Goal: Task Accomplishment & Management: Use online tool/utility

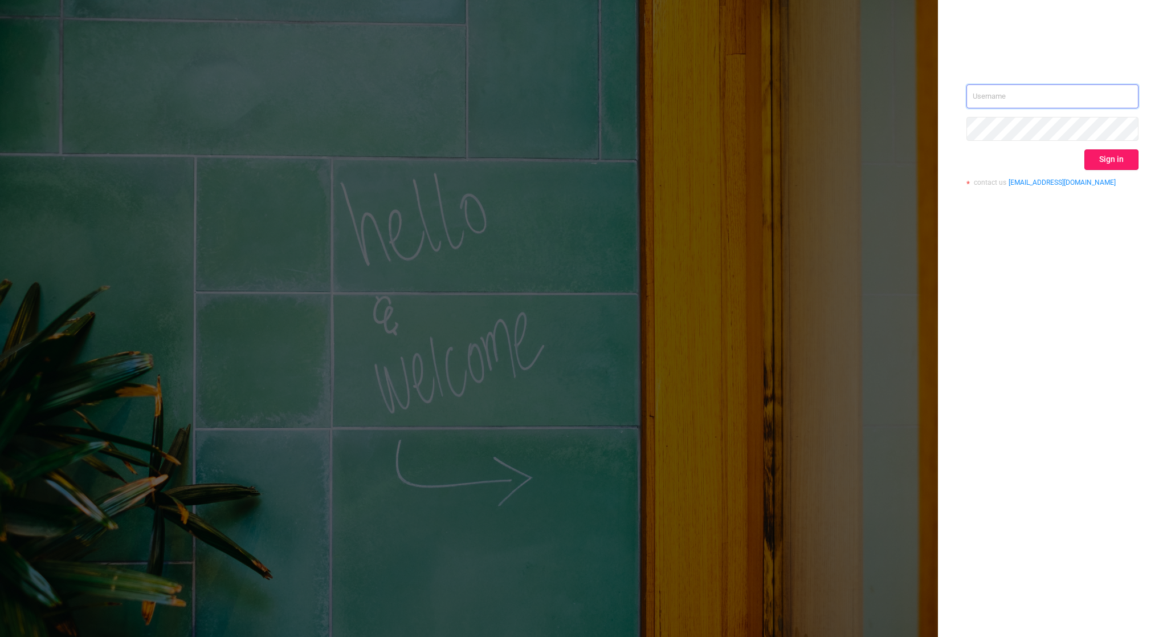
type input "[EMAIL_ADDRESS][DOMAIN_NAME]"
click at [1105, 160] on button "Sign in" at bounding box center [1112, 159] width 54 height 21
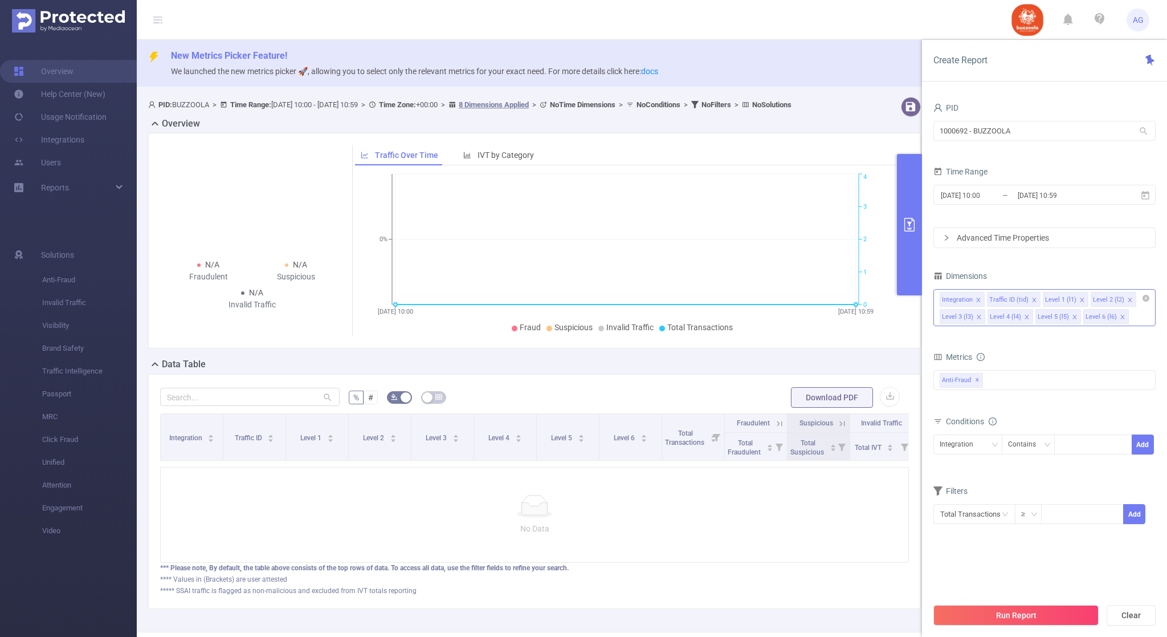
click at [978, 301] on icon "icon: close" at bounding box center [979, 300] width 6 height 6
click at [982, 300] on li "Traffic ID (tid)" at bounding box center [967, 299] width 54 height 15
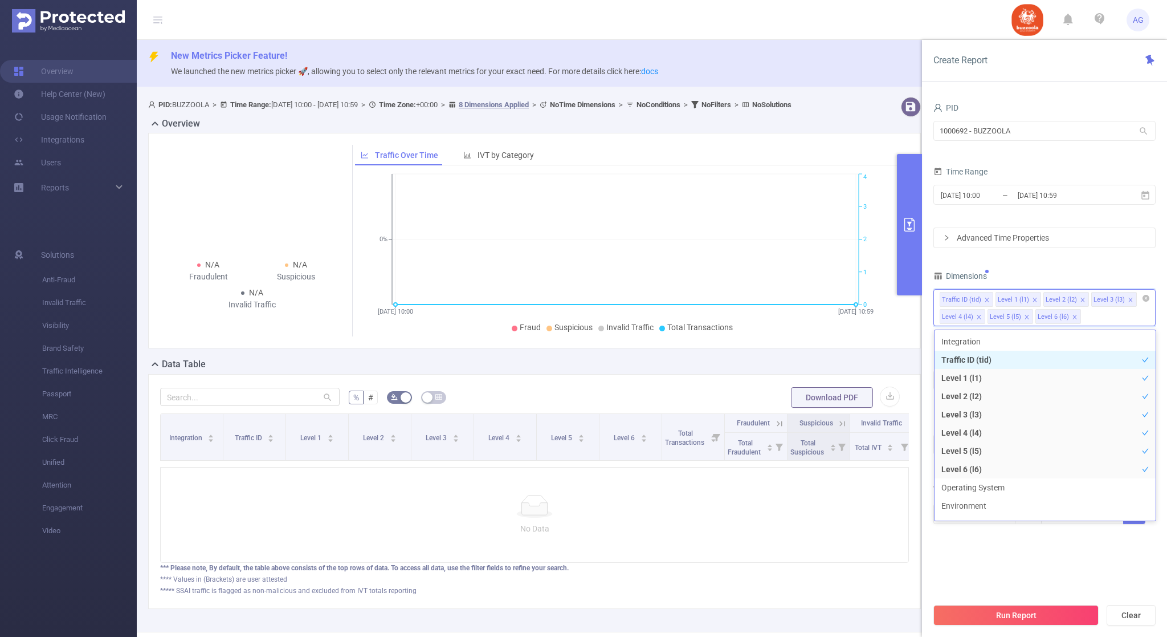
click at [984, 300] on icon "icon: close" at bounding box center [987, 300] width 6 height 6
click at [979, 300] on icon "icon: close" at bounding box center [979, 300] width 6 height 6
click at [979, 298] on icon "icon: close" at bounding box center [979, 300] width 6 height 6
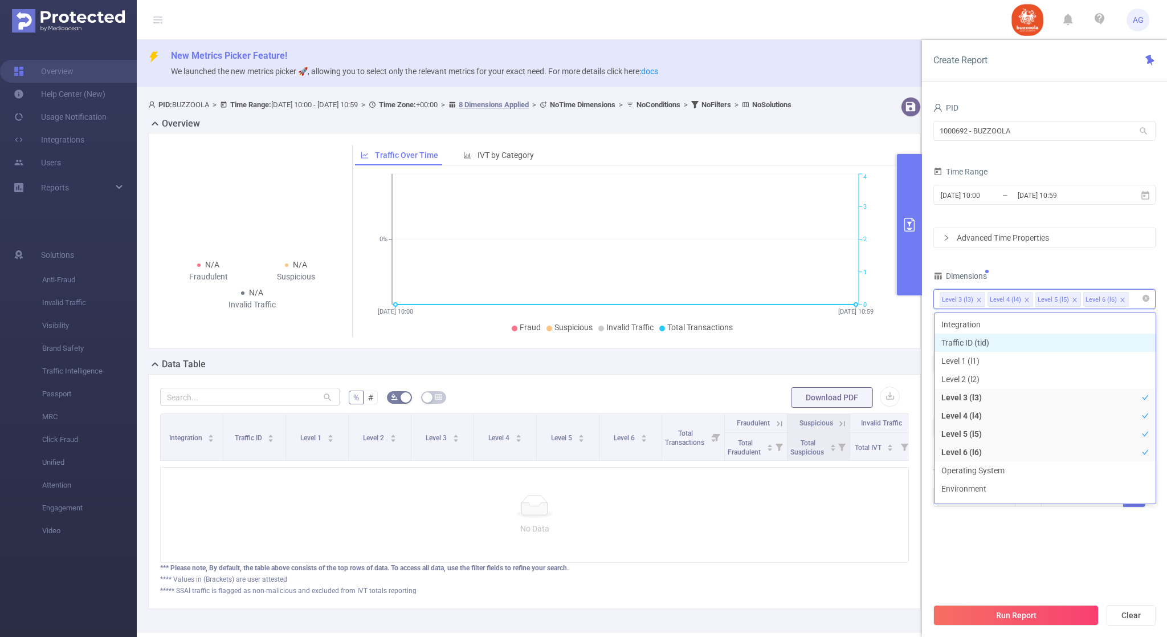
click at [1024, 299] on icon "icon: close" at bounding box center [1027, 300] width 6 height 6
click at [1024, 300] on icon "icon: close" at bounding box center [1027, 300] width 6 height 6
click at [1026, 301] on icon "icon: close" at bounding box center [1027, 300] width 4 height 4
click at [1034, 266] on div "PID 1000692 - BUZZOOLA 1000692 - BUZZOOLA Time Range [DATE] 10:00 _ [DATE] 10:5…" at bounding box center [1045, 311] width 222 height 422
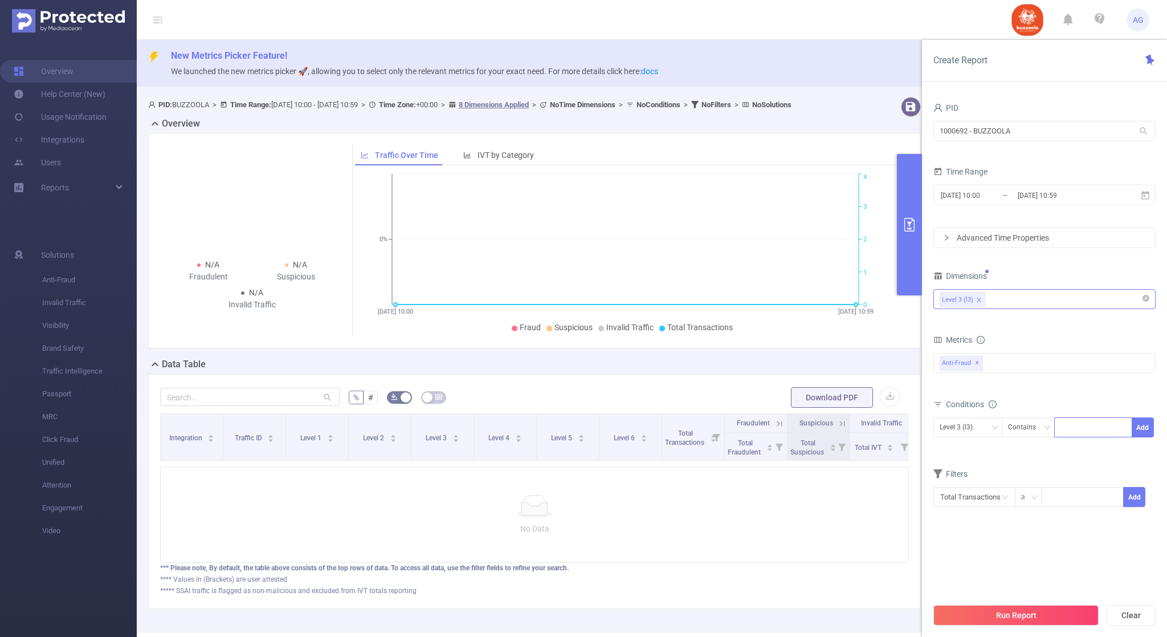
click at [1081, 431] on div at bounding box center [1094, 427] width 66 height 19
paste input "1281610"
type input "1281610_direct"
click at [1086, 448] on li "1281610_direct" at bounding box center [1095, 452] width 80 height 18
click at [1144, 430] on button "Add" at bounding box center [1143, 427] width 22 height 20
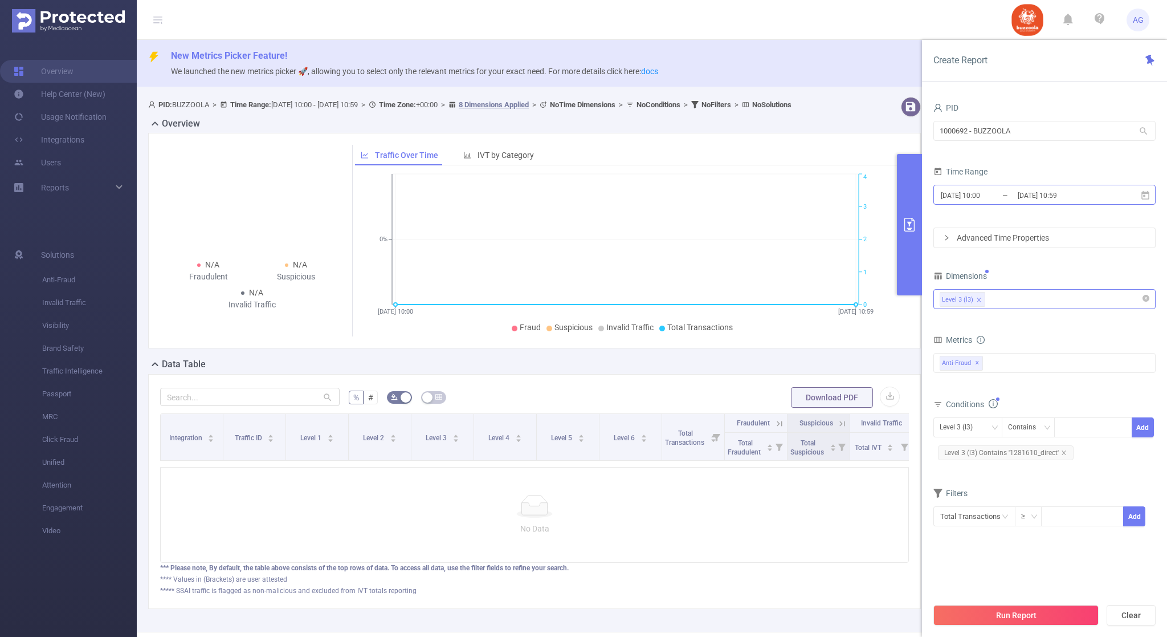
click at [981, 196] on input "[DATE] 10:00" at bounding box center [986, 195] width 92 height 15
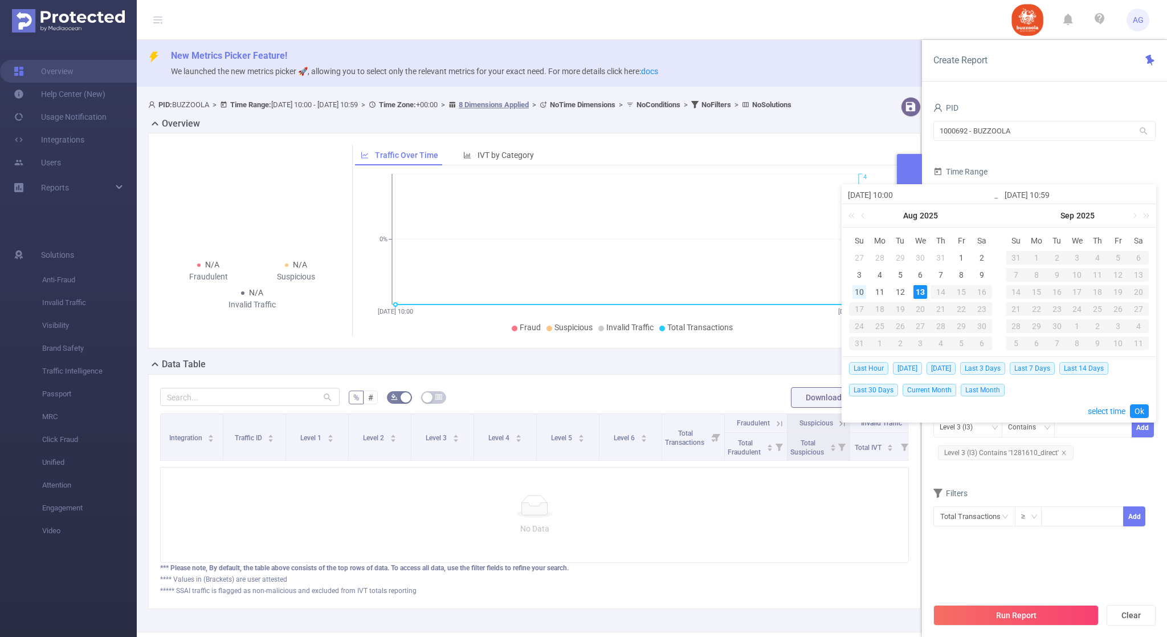
click at [860, 286] on div "10" at bounding box center [860, 292] width 14 height 14
click at [923, 293] on div "13" at bounding box center [921, 292] width 14 height 14
type input "[DATE] 10:00"
click at [1146, 413] on link "Ok" at bounding box center [1139, 411] width 19 height 14
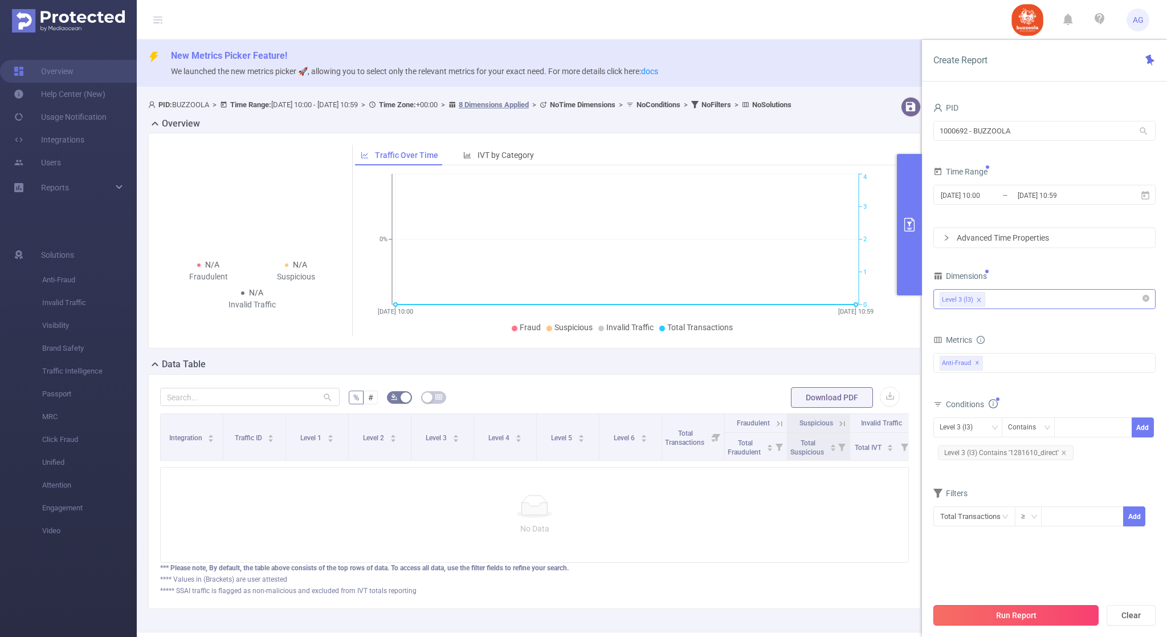
click at [1072, 616] on button "Run Report" at bounding box center [1016, 615] width 165 height 21
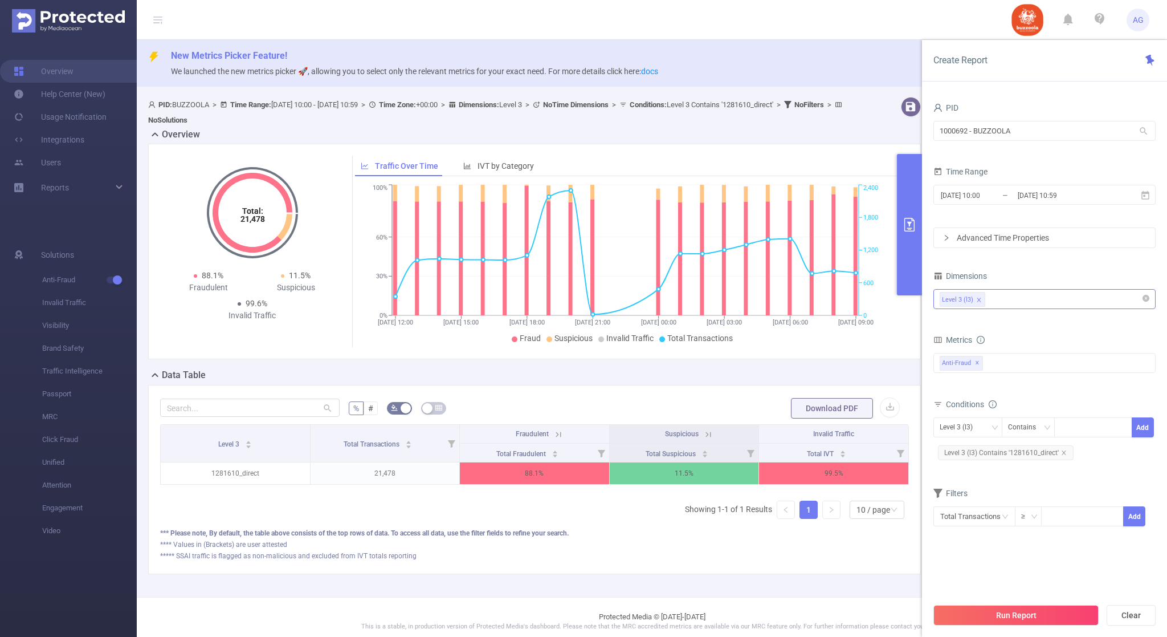
click at [840, 15] on header "AG" at bounding box center [583, 20] width 1167 height 40
click at [978, 193] on input "[DATE] 10:00" at bounding box center [986, 195] width 92 height 15
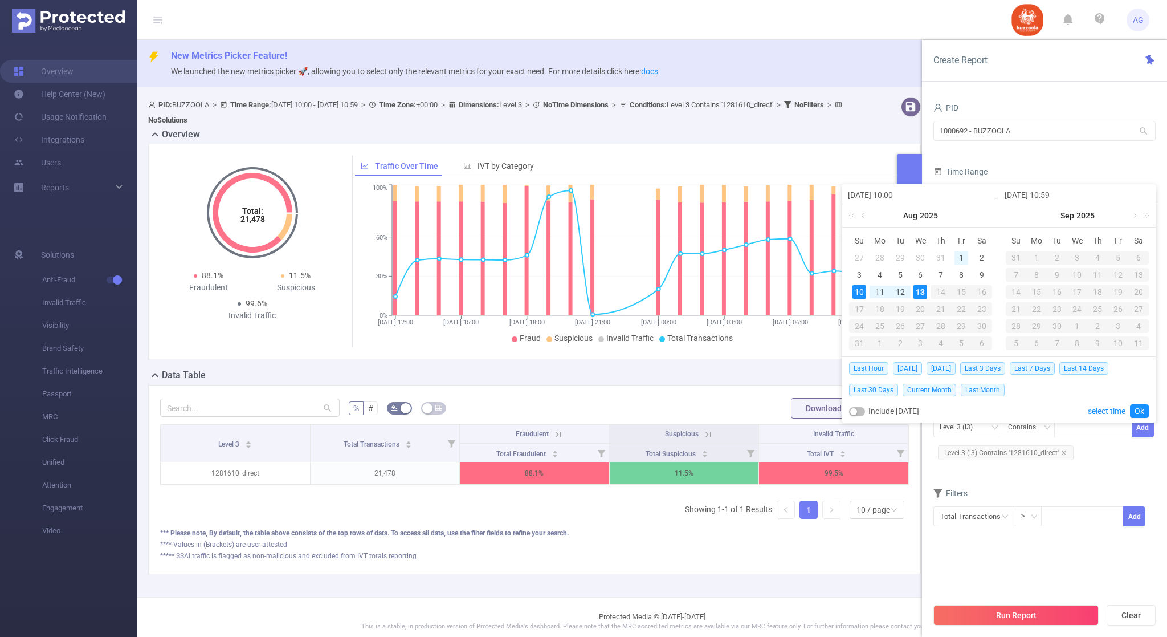
click at [962, 258] on div "1" at bounding box center [962, 258] width 14 height 14
click at [923, 293] on div "13" at bounding box center [921, 292] width 14 height 14
type input "[DATE] 10:00"
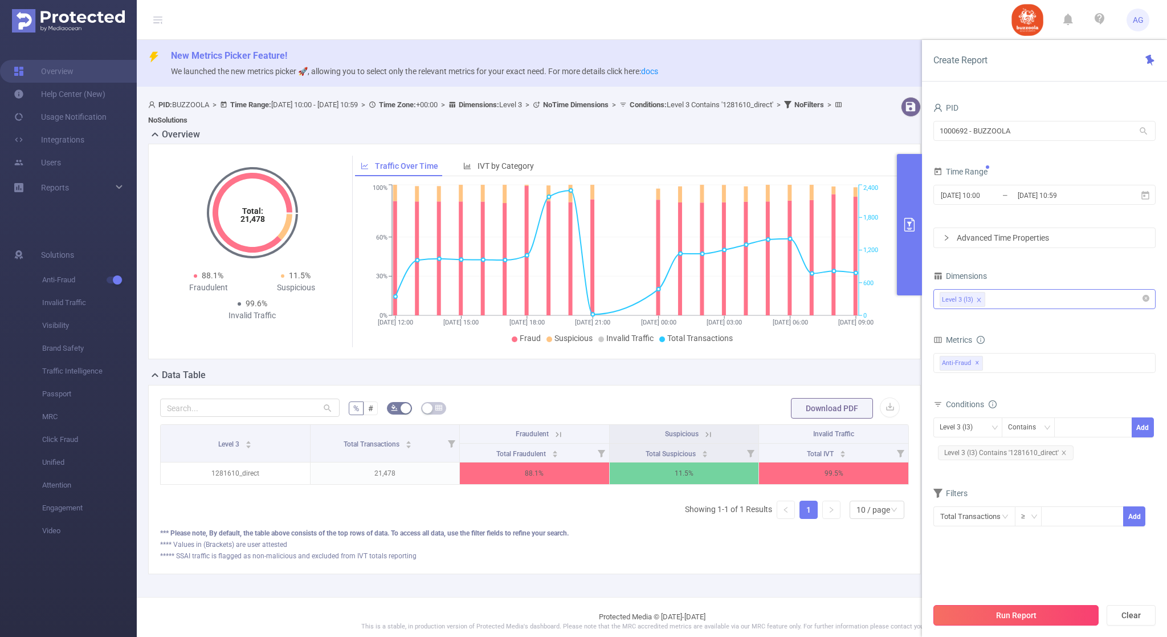
click at [1012, 610] on button "Run Report" at bounding box center [1016, 615] width 165 height 21
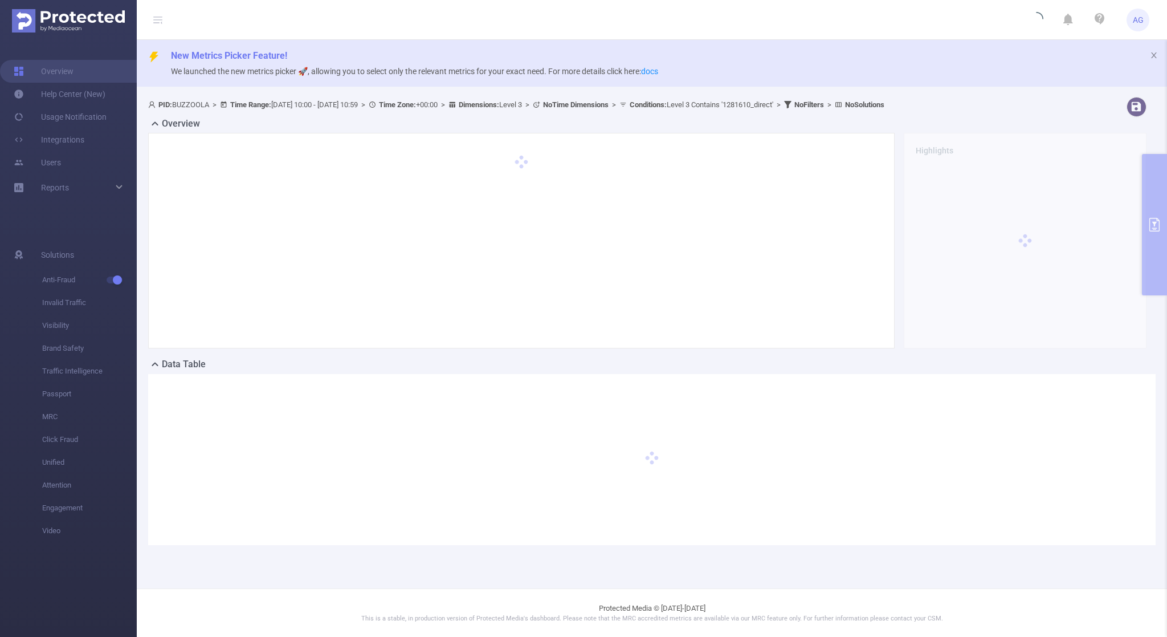
click at [836, 12] on header "AG" at bounding box center [583, 20] width 1167 height 40
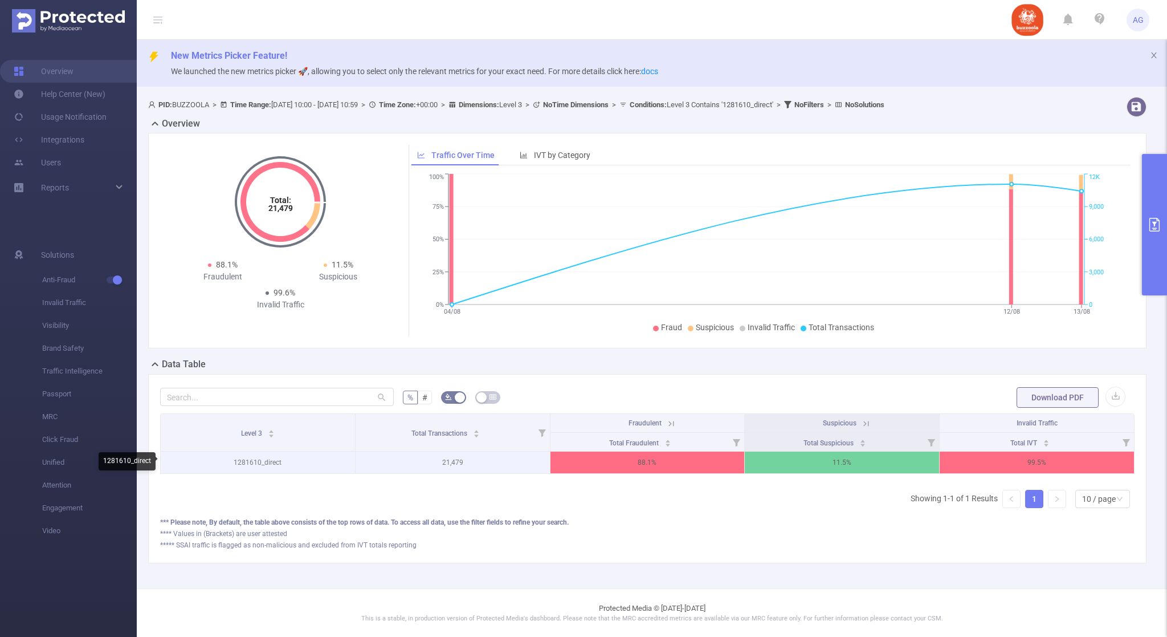
click at [239, 461] on p "1281610_direct" at bounding box center [258, 462] width 194 height 22
click at [245, 463] on p "1281610_direct" at bounding box center [258, 462] width 194 height 22
click at [251, 461] on p "1281610_direct" at bounding box center [258, 462] width 194 height 22
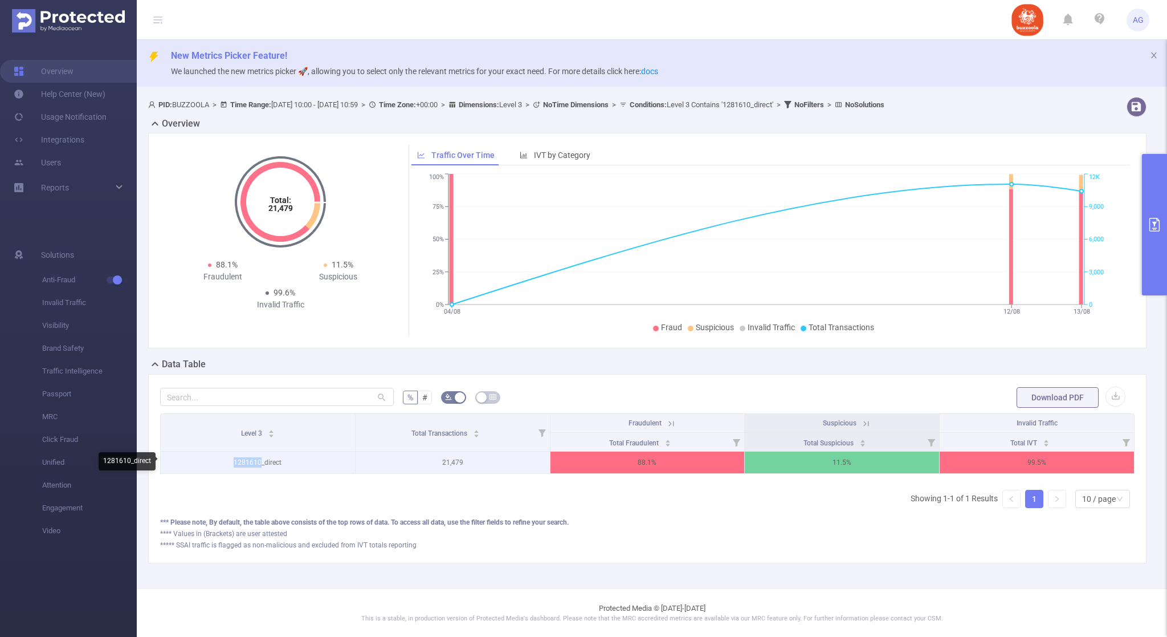
drag, startPoint x: 258, startPoint y: 463, endPoint x: 234, endPoint y: 462, distance: 23.9
click at [234, 462] on p "1281610_direct" at bounding box center [258, 462] width 194 height 22
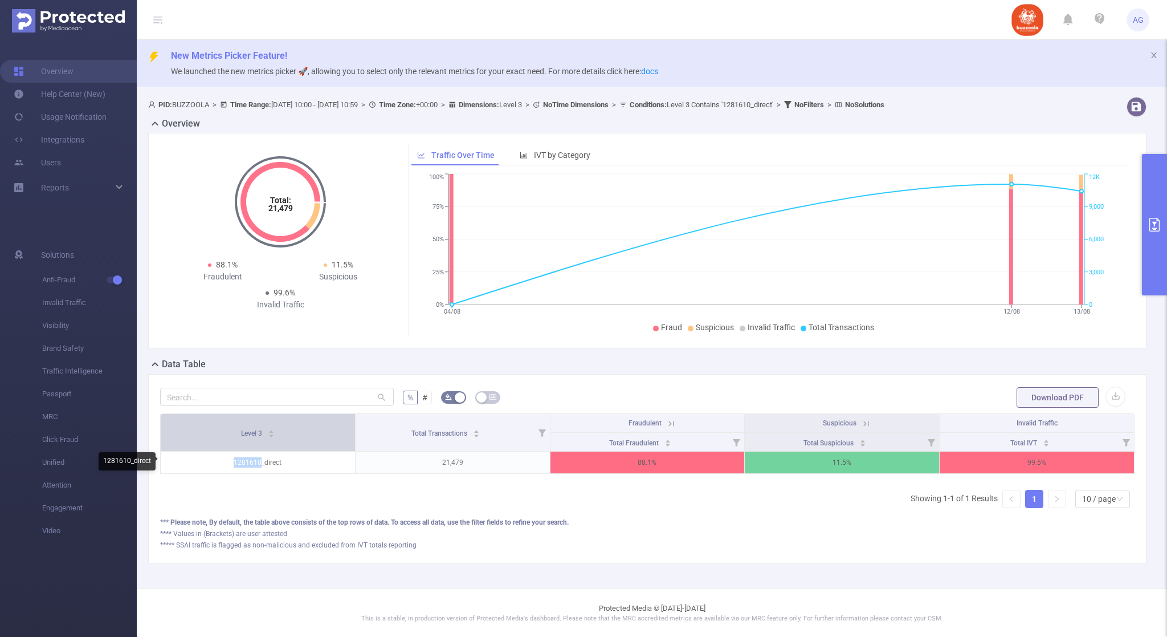
copy p "1281610"
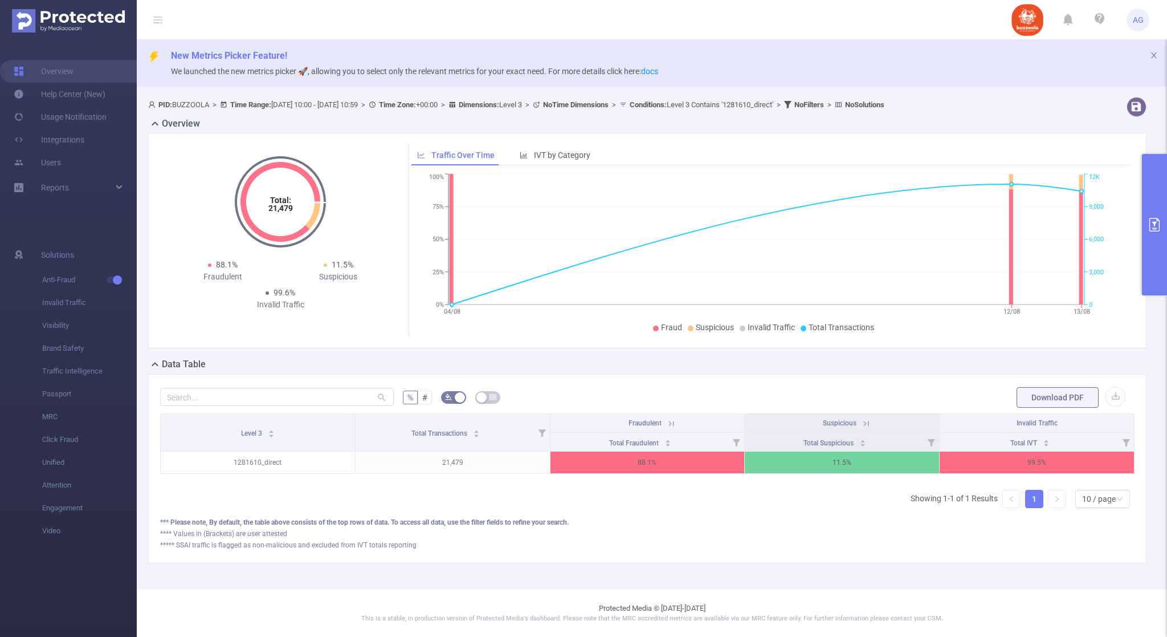
click at [843, 21] on header "AG" at bounding box center [583, 20] width 1167 height 40
click at [1151, 229] on icon "primary" at bounding box center [1155, 225] width 14 height 14
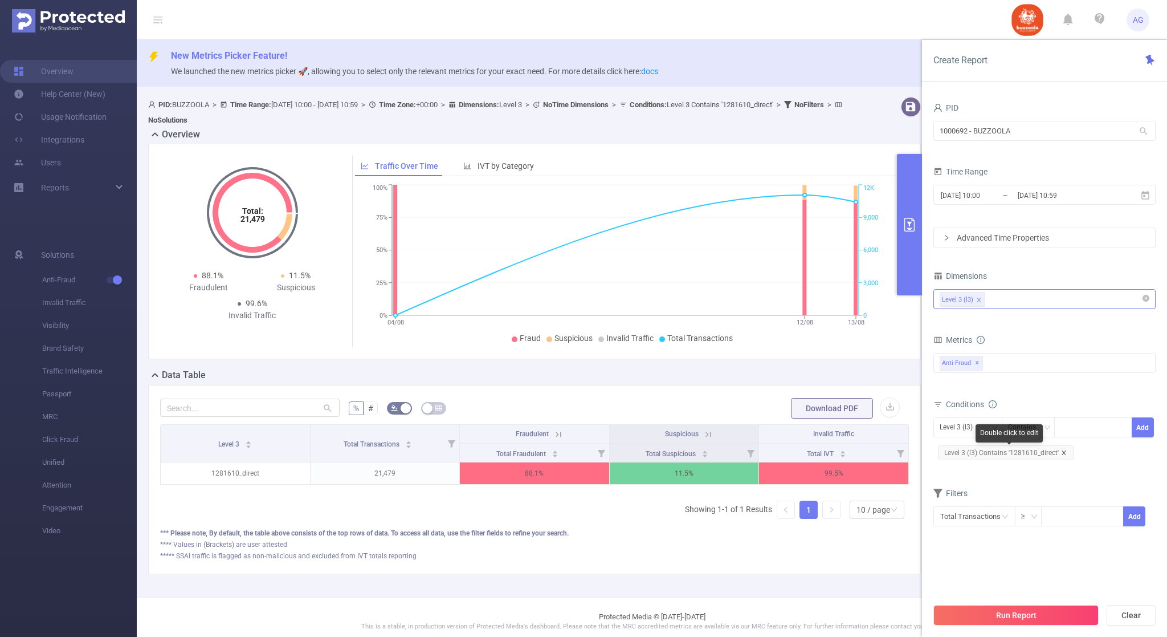
click at [1062, 453] on icon "icon: close" at bounding box center [1064, 453] width 6 height 6
click at [1069, 425] on div at bounding box center [1094, 427] width 66 height 19
paste input "745724"
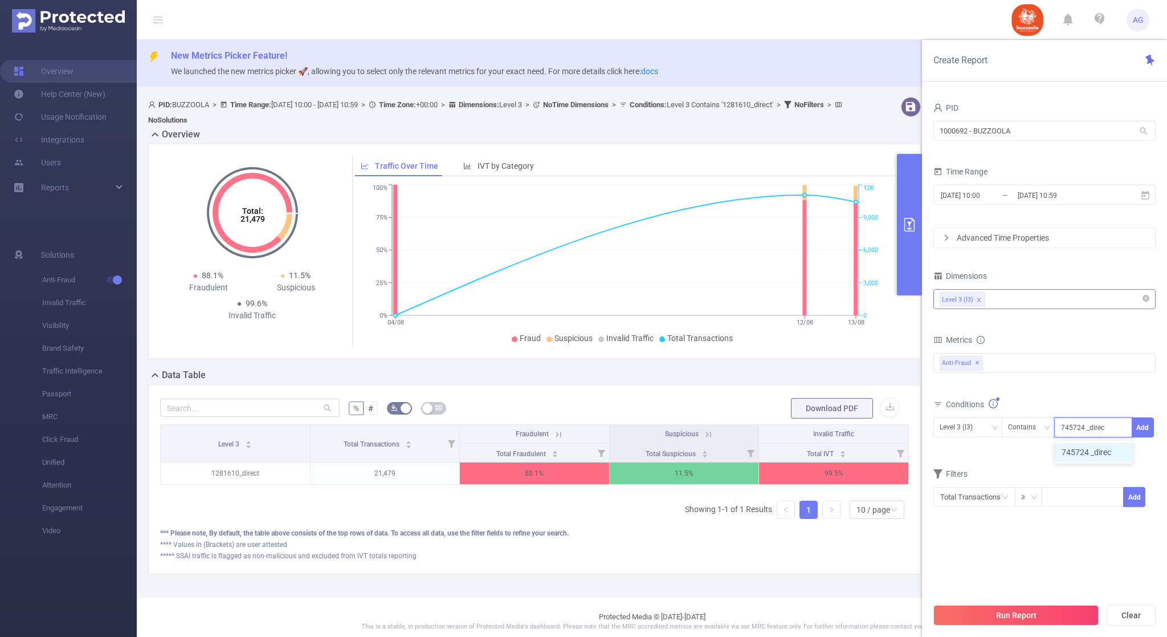
type input "745724 _direct"
click at [1114, 452] on li "745724 _direct" at bounding box center [1094, 452] width 78 height 18
click at [1143, 433] on button "Add" at bounding box center [1143, 427] width 22 height 20
click at [1012, 613] on button "Run Report" at bounding box center [1016, 615] width 165 height 21
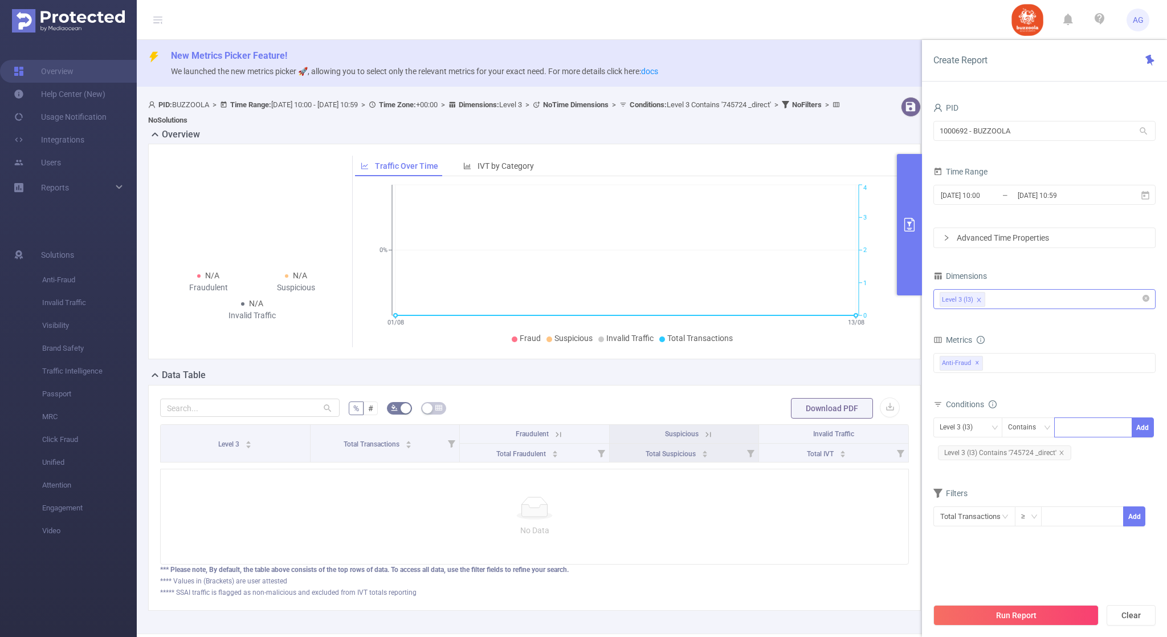
click at [1069, 433] on div at bounding box center [1094, 427] width 66 height 19
click at [1019, 473] on form "Dimensions Level 3 (l3) Metrics Total Fraudulent Bot/Virus Hostile Tools Tunnel…" at bounding box center [1045, 404] width 222 height 273
click at [1027, 198] on input "[DATE] 10:59" at bounding box center [1063, 195] width 92 height 15
click at [1061, 452] on icon "icon: close" at bounding box center [1062, 452] width 4 height 4
click at [1074, 432] on div at bounding box center [1094, 427] width 66 height 19
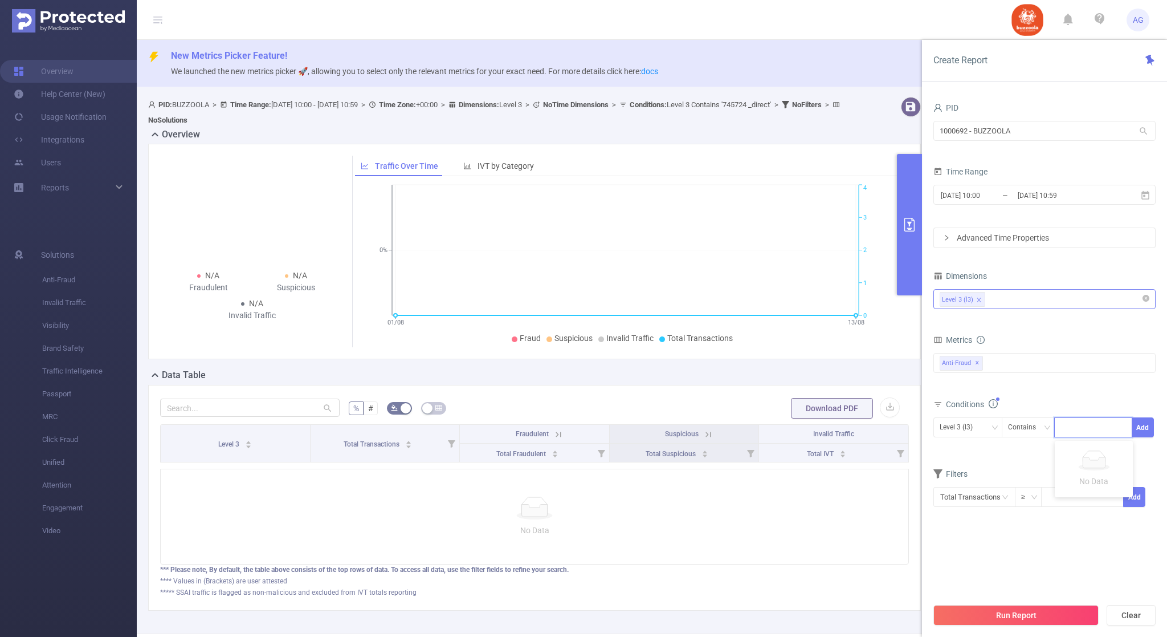
paste input "745724"
type input "745724"
click at [1078, 457] on li "745724" at bounding box center [1094, 452] width 78 height 18
click at [1142, 433] on button "Add" at bounding box center [1143, 427] width 22 height 20
click at [971, 602] on div "Run Report Clear" at bounding box center [1044, 614] width 245 height 43
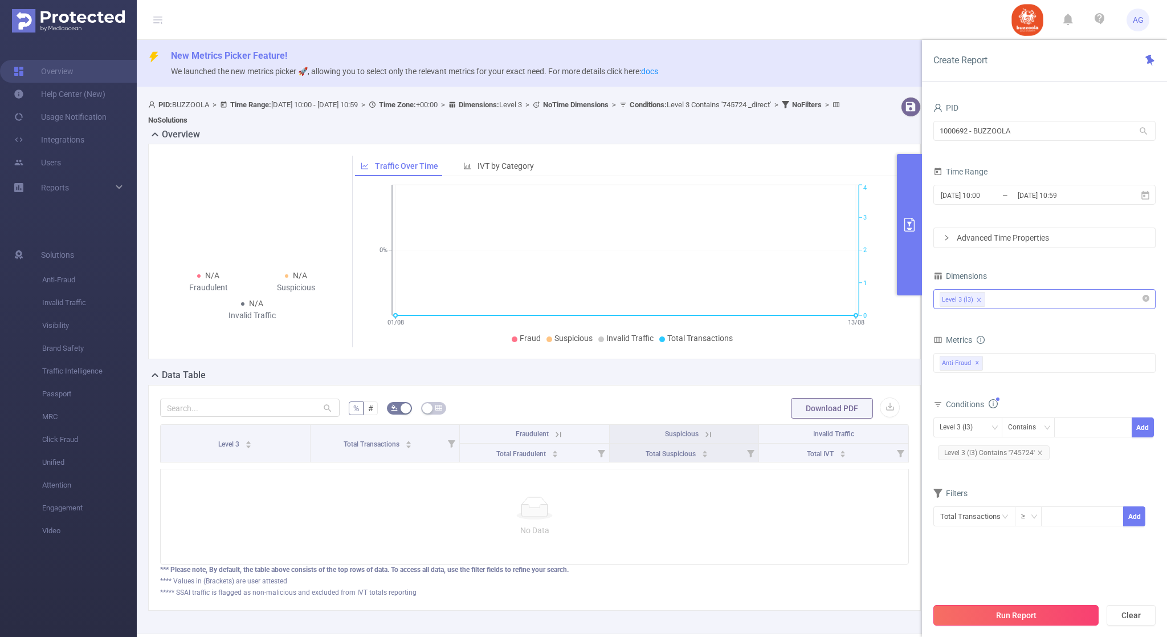
click at [974, 609] on button "Run Report" at bounding box center [1016, 615] width 165 height 21
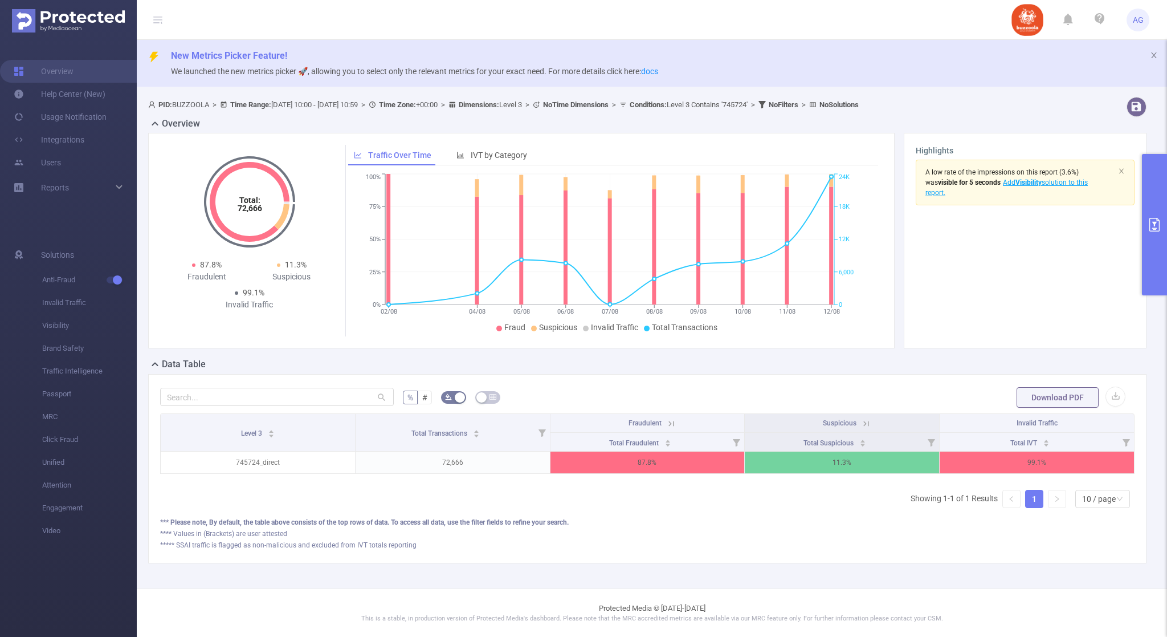
click at [840, 34] on header "AG" at bounding box center [583, 20] width 1167 height 40
